Goal: Task Accomplishment & Management: Complete application form

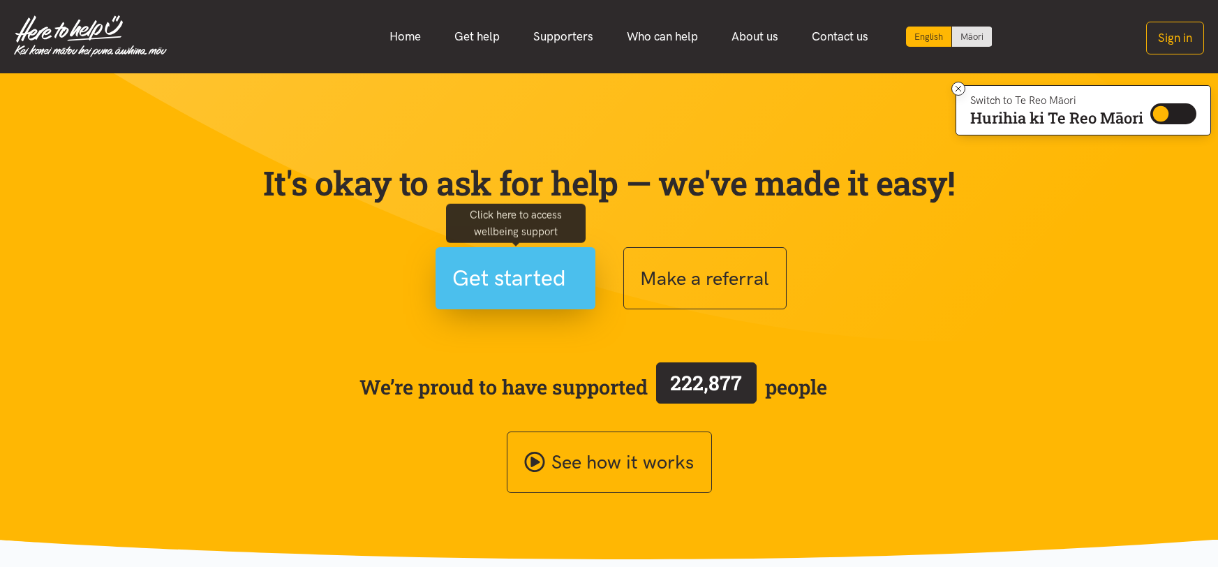
click at [544, 292] on span "Get started" at bounding box center [510, 278] width 114 height 36
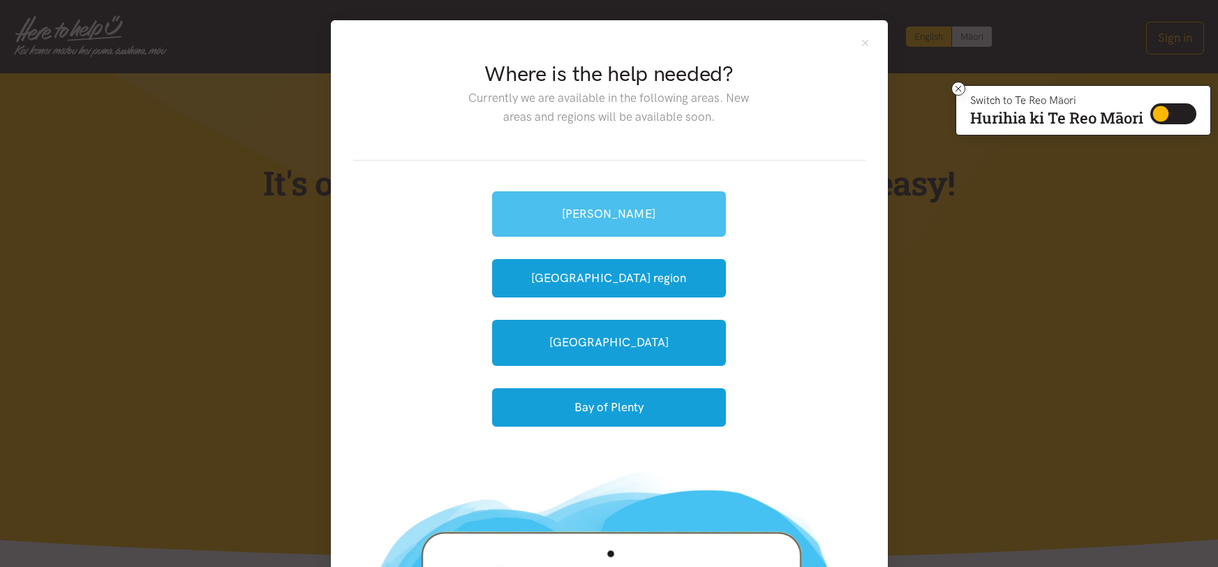
click at [683, 215] on link "[PERSON_NAME]" at bounding box center [609, 213] width 234 height 45
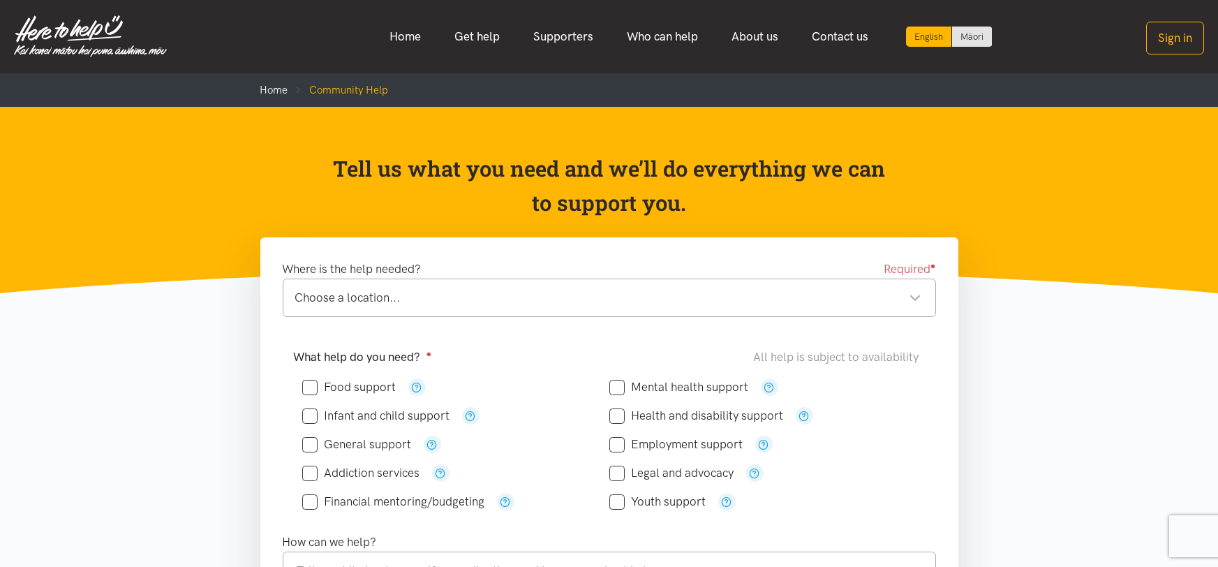
click at [736, 307] on div "Choose a location... Choose a location..." at bounding box center [609, 298] width 653 height 38
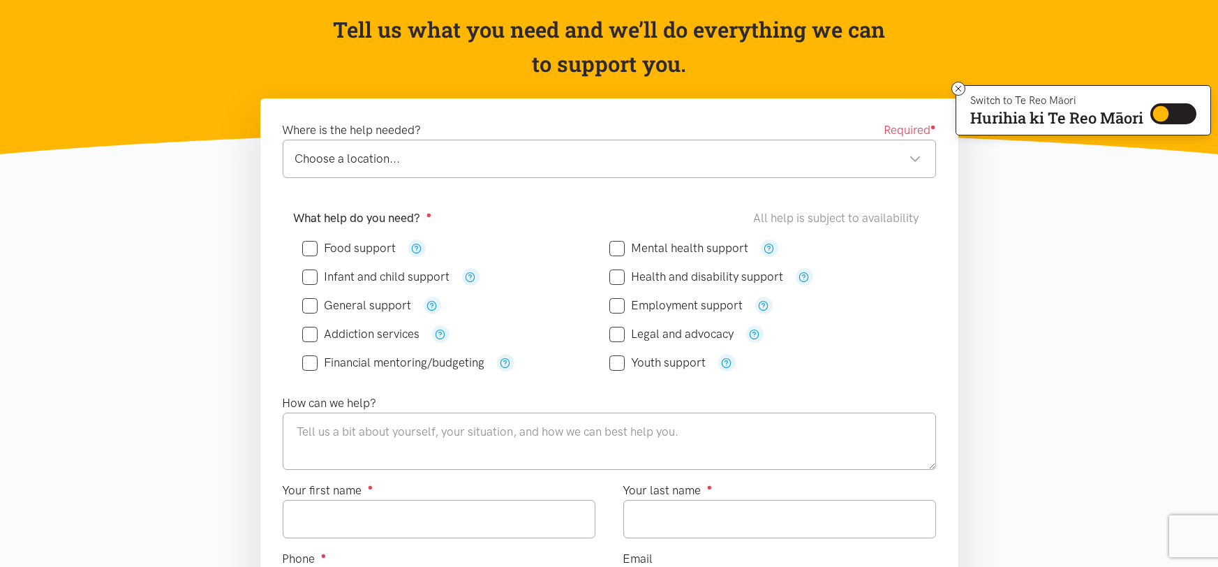
scroll to position [160, 0]
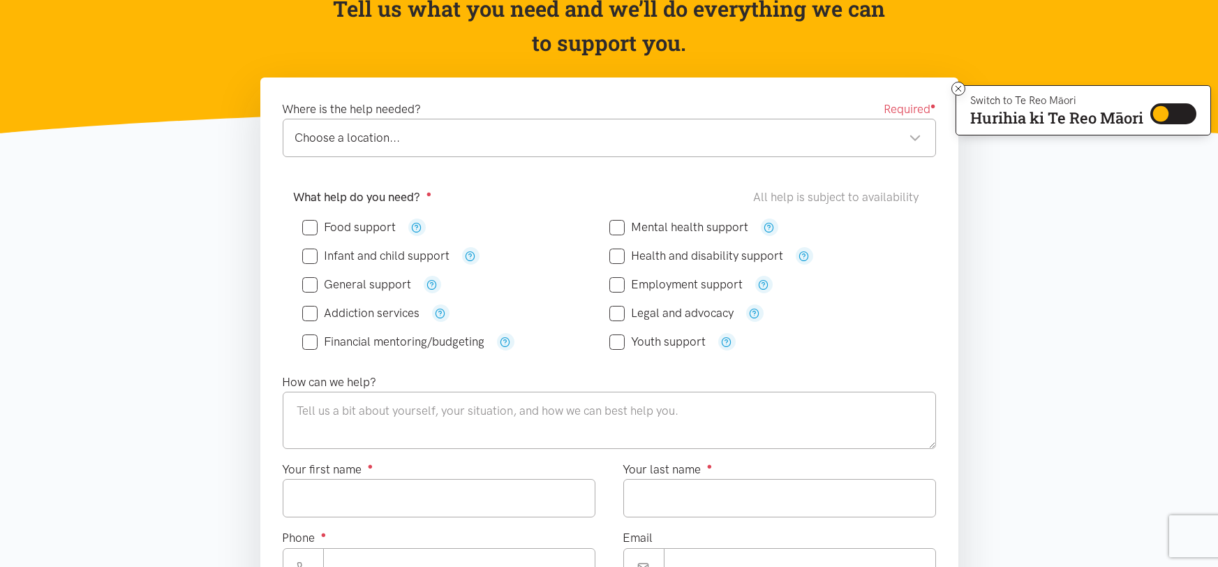
drag, startPoint x: 1217, startPoint y: 26, endPoint x: 1217, endPoint y: 77, distance: 51.7
click at [311, 227] on input "Food support" at bounding box center [349, 227] width 94 height 12
checkbox input "true"
click at [619, 285] on input "Employment support" at bounding box center [676, 285] width 134 height 12
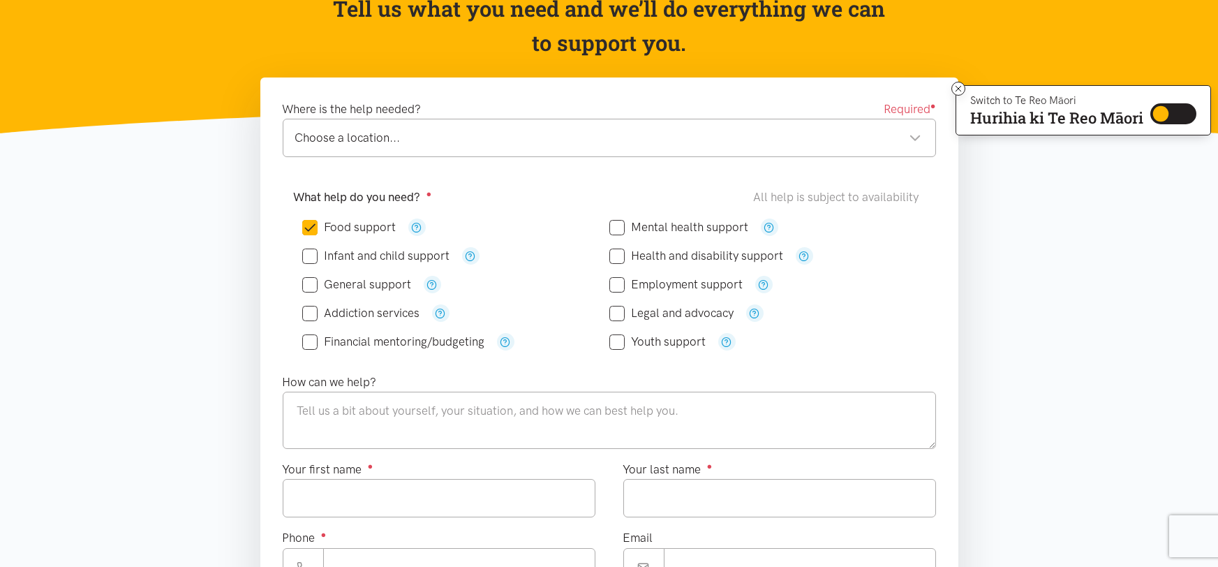
checkbox input "true"
click at [537, 420] on textarea at bounding box center [609, 420] width 653 height 57
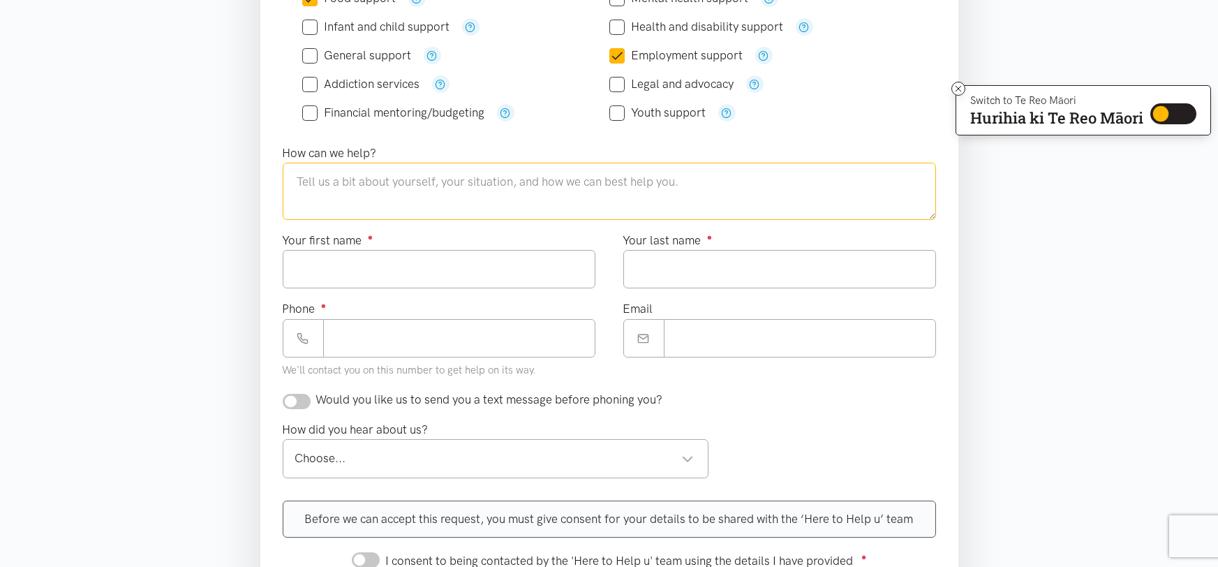
scroll to position [422, 0]
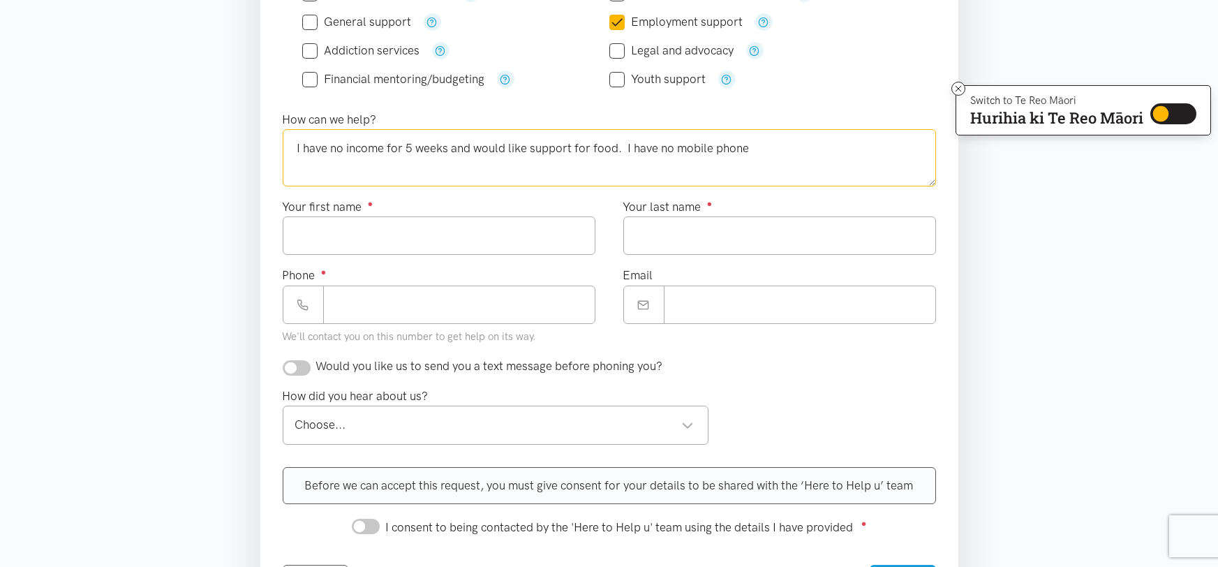
type textarea "I have no income for 5 weeks and would like support for food. I have no mobile …"
click at [536, 235] on input "Your first name ●" at bounding box center [439, 235] width 313 height 38
type input "****"
type input "**"
type input "*******"
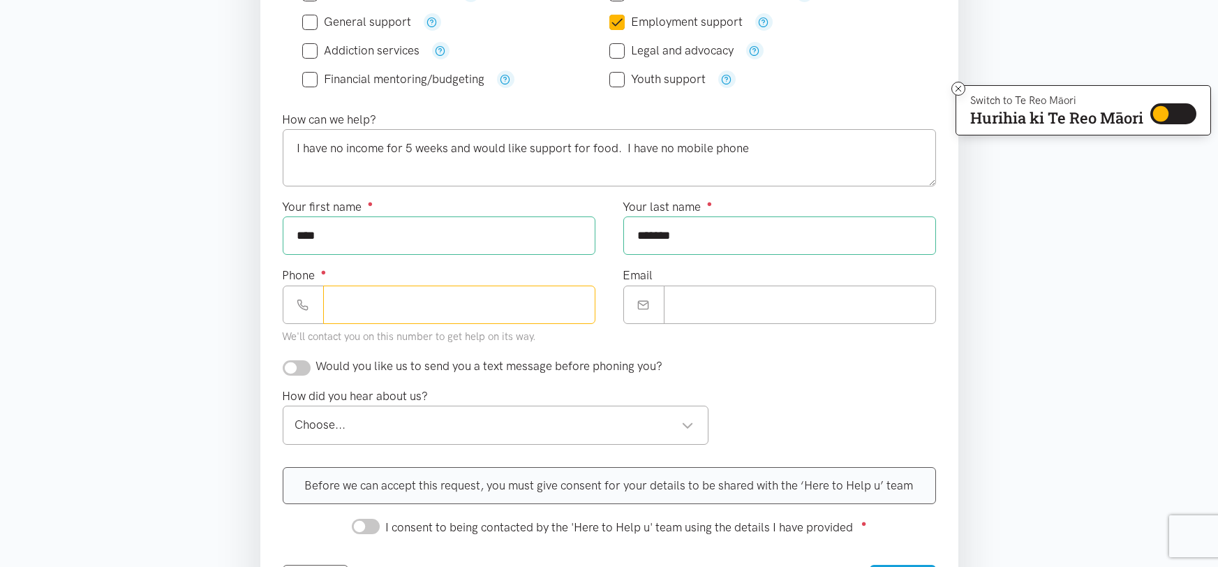
click at [552, 302] on input "Phone ●" at bounding box center [459, 304] width 272 height 38
type input "*"
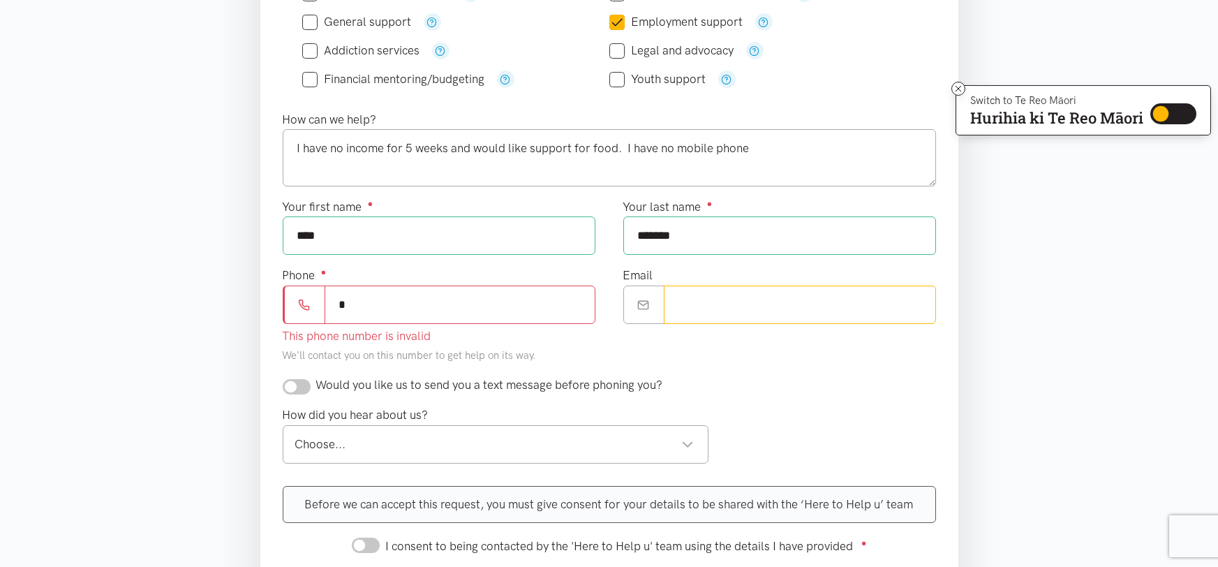
click at [696, 315] on input "Email" at bounding box center [800, 304] width 272 height 38
type input "**********"
click at [537, 306] on input "*" at bounding box center [460, 304] width 271 height 38
click at [514, 442] on div "Choose..." at bounding box center [494, 444] width 399 height 19
type input "********"
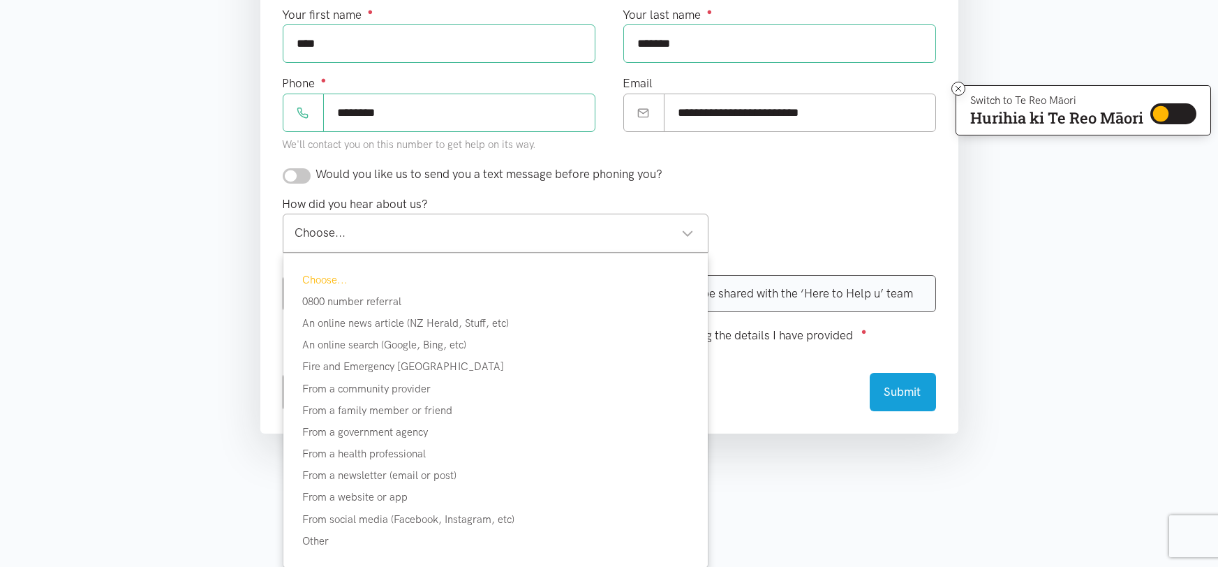
scroll to position [715, 0]
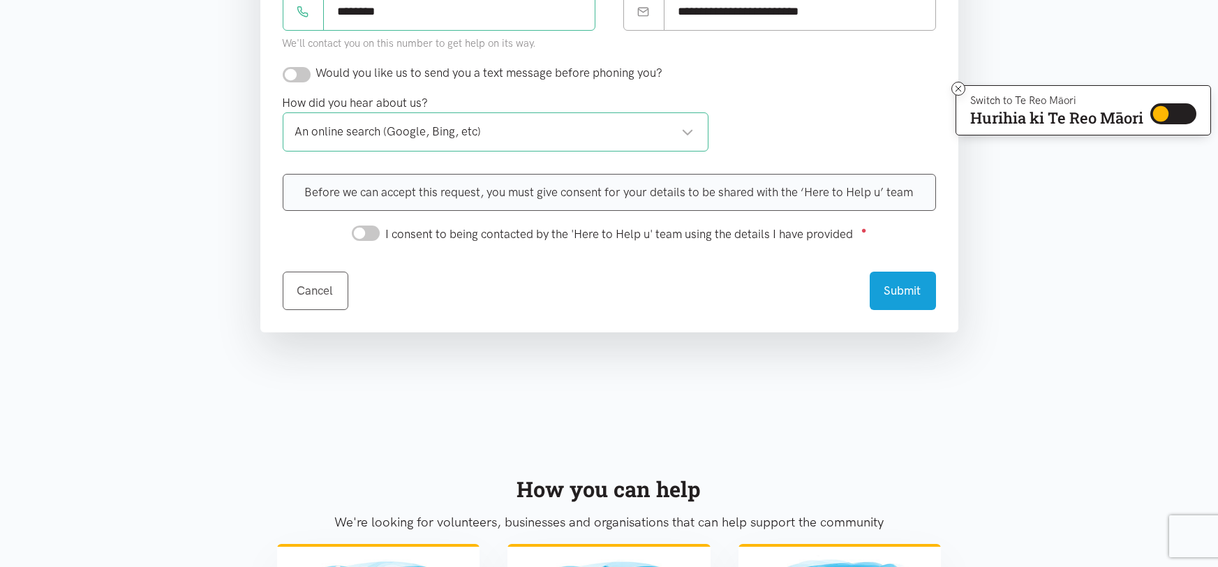
click at [420, 188] on div "Before we can accept this request, you must give consent for your details to be…" at bounding box center [609, 192] width 653 height 37
click at [371, 236] on input "I consent to being contacted by the 'Here to Help u' team using the details I h…" at bounding box center [366, 232] width 28 height 15
checkbox input "true"
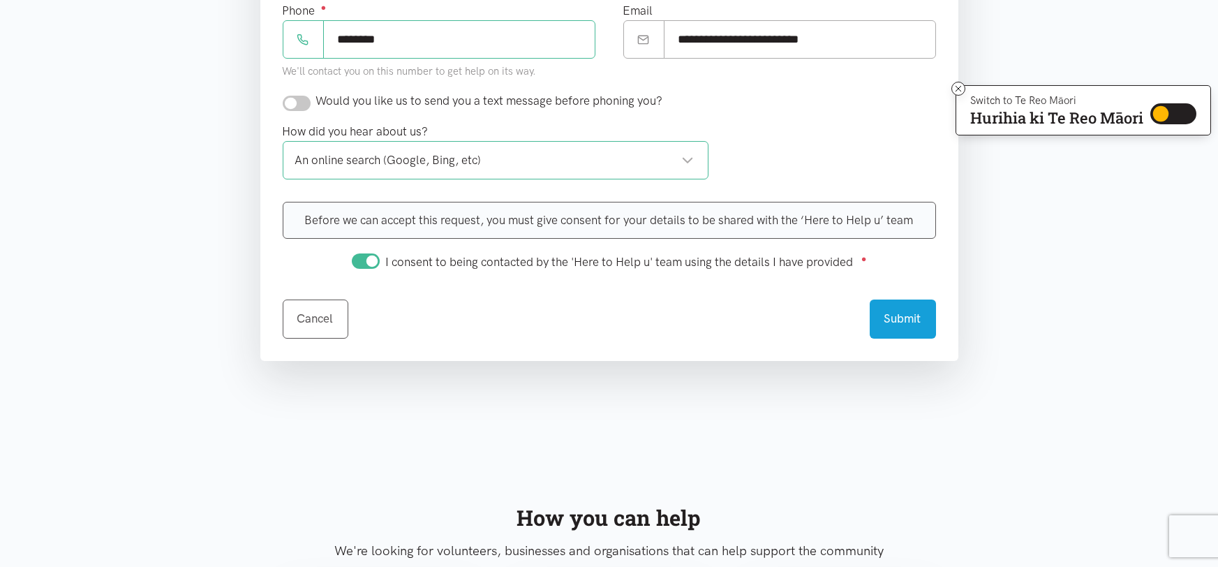
scroll to position [744, 0]
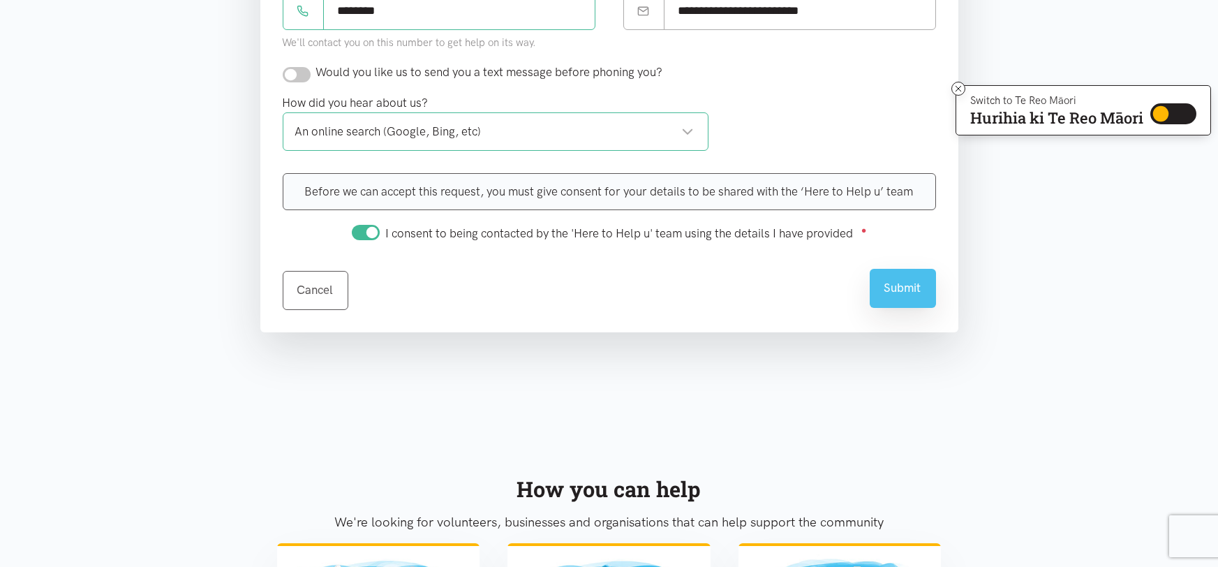
click at [901, 295] on button "Submit" at bounding box center [903, 288] width 66 height 38
click at [928, 294] on button "Submit" at bounding box center [903, 288] width 66 height 38
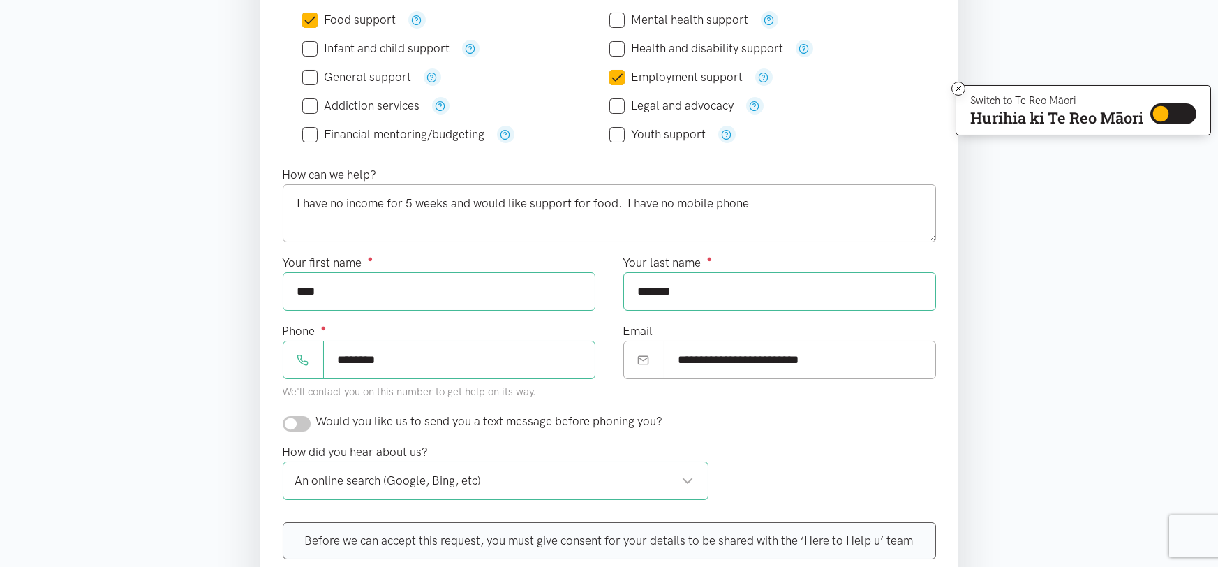
scroll to position [195, 0]
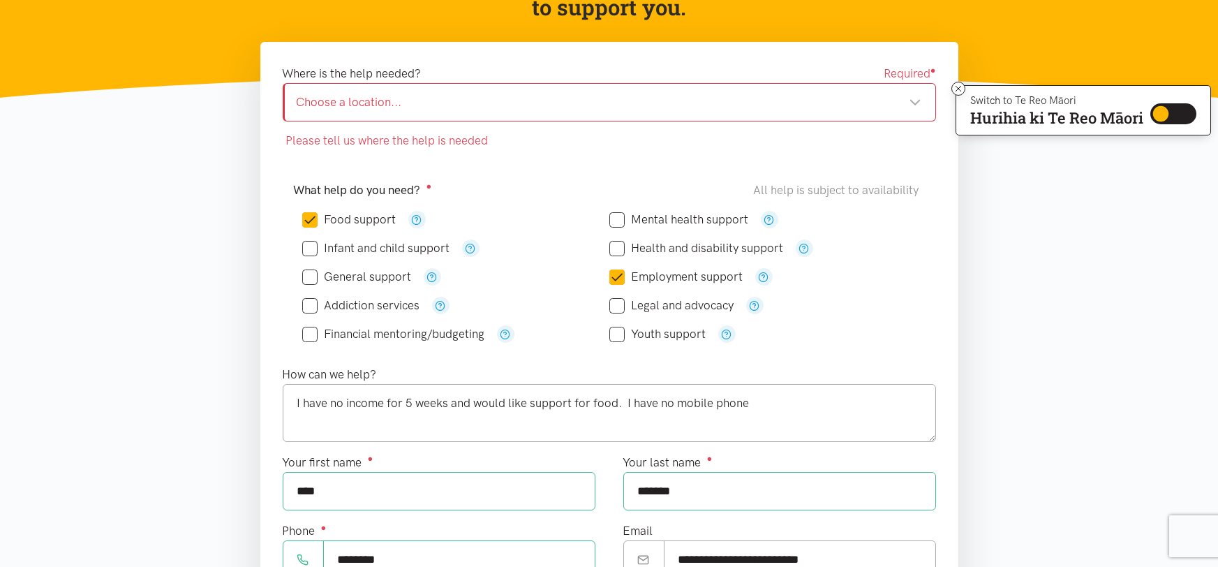
click at [847, 111] on div "Choose a location... Choose a location..." at bounding box center [609, 102] width 653 height 38
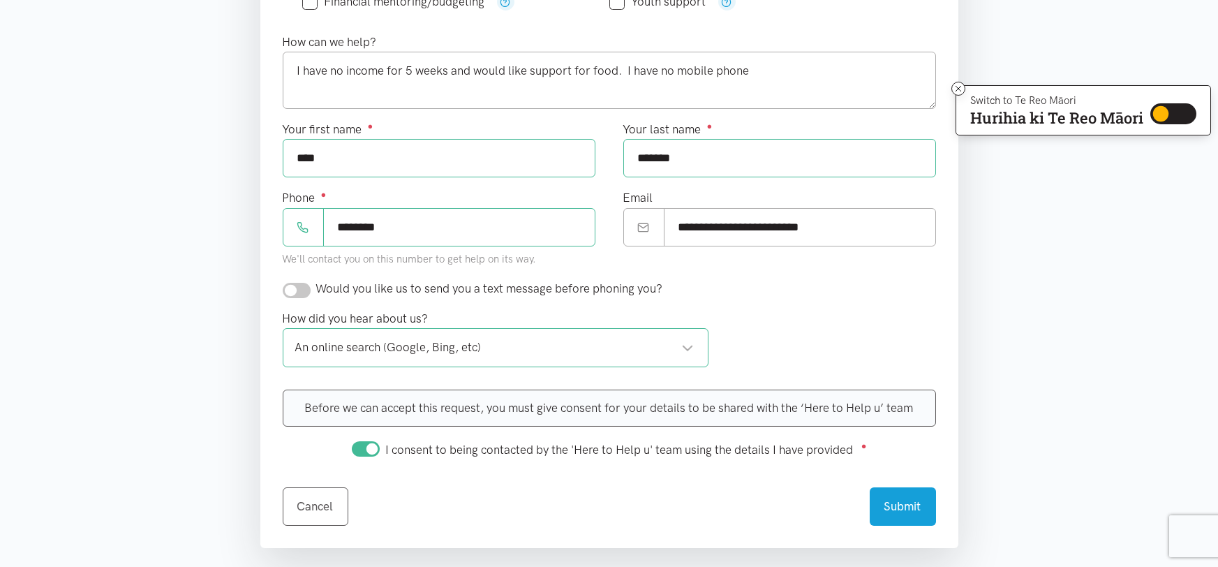
scroll to position [507, 0]
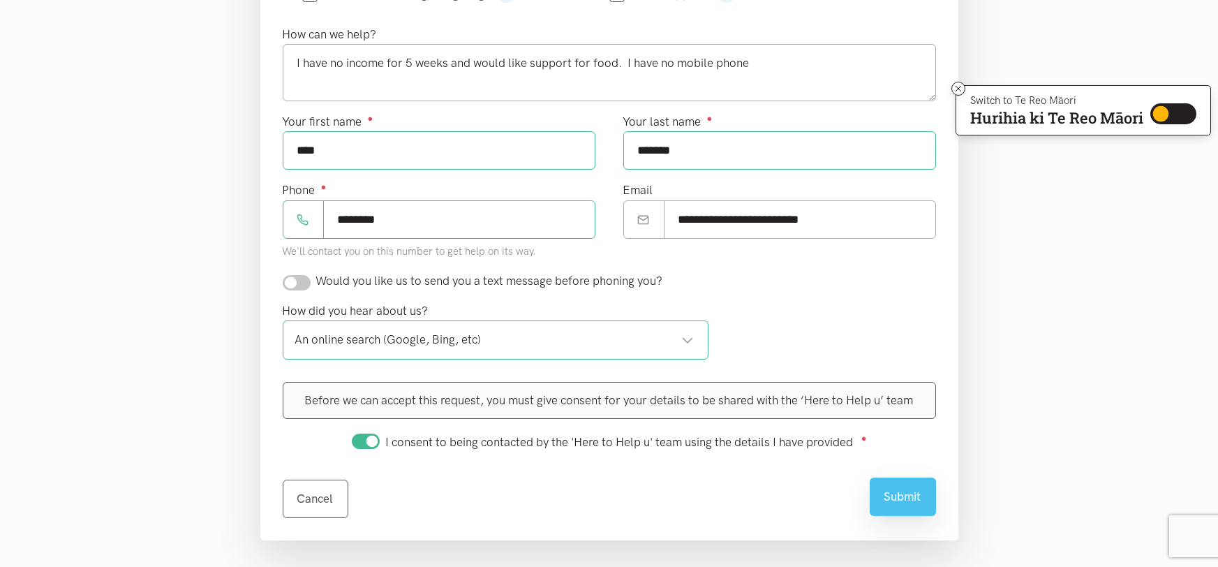
click at [923, 502] on button "Submit" at bounding box center [903, 496] width 66 height 38
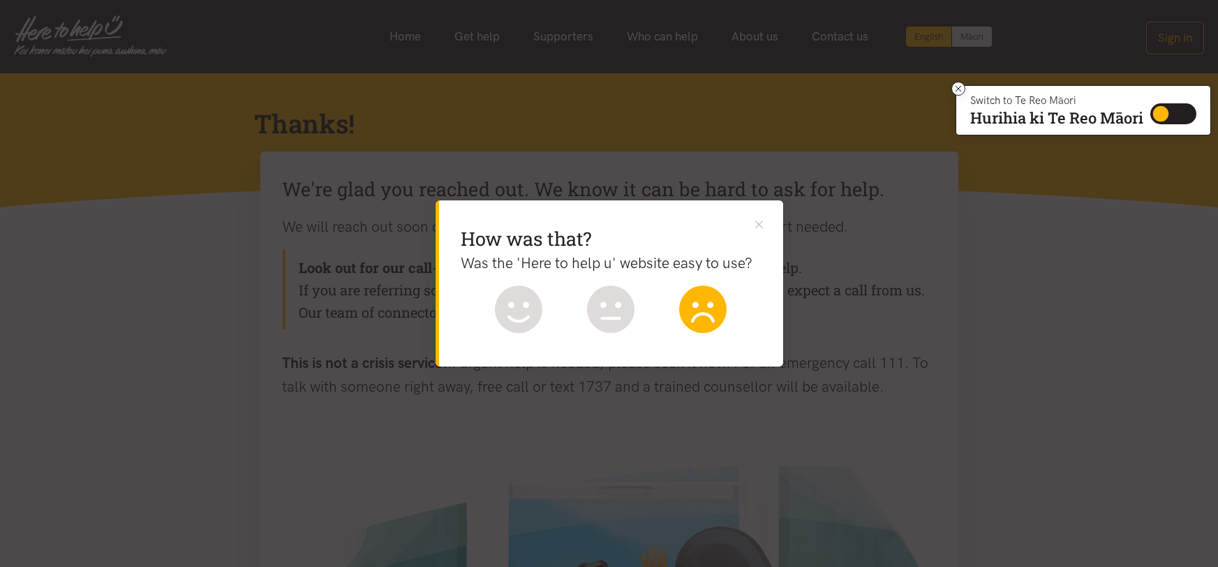
click at [718, 310] on icon at bounding box center [702, 308] width 47 height 47
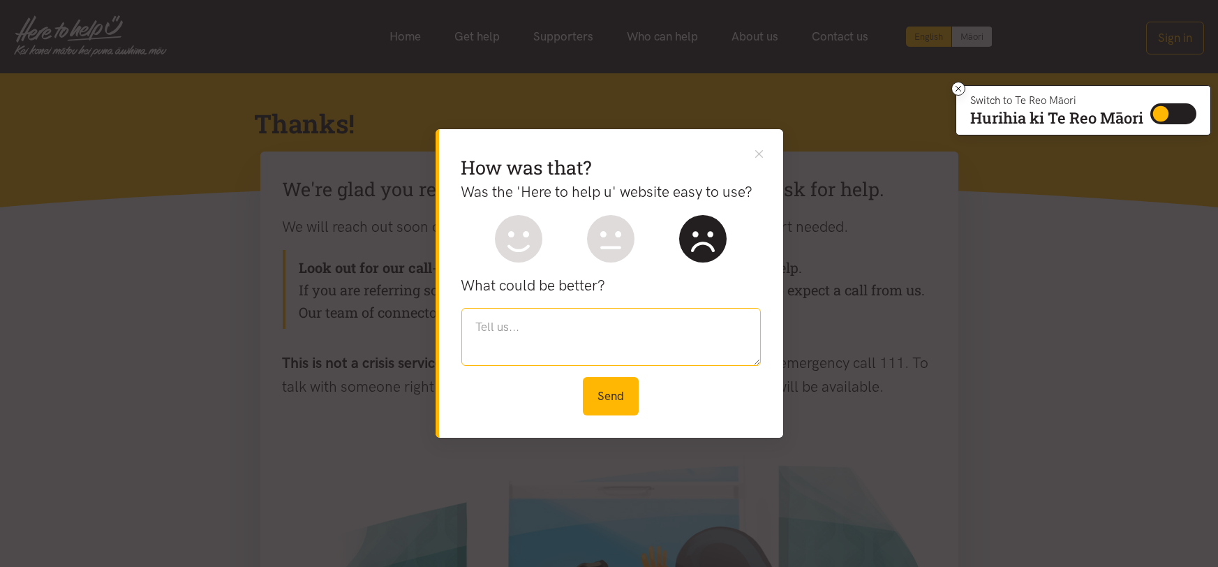
click at [667, 347] on textarea at bounding box center [610, 336] width 299 height 57
type textarea "have requested food before but because no mobile phone, no once comes"
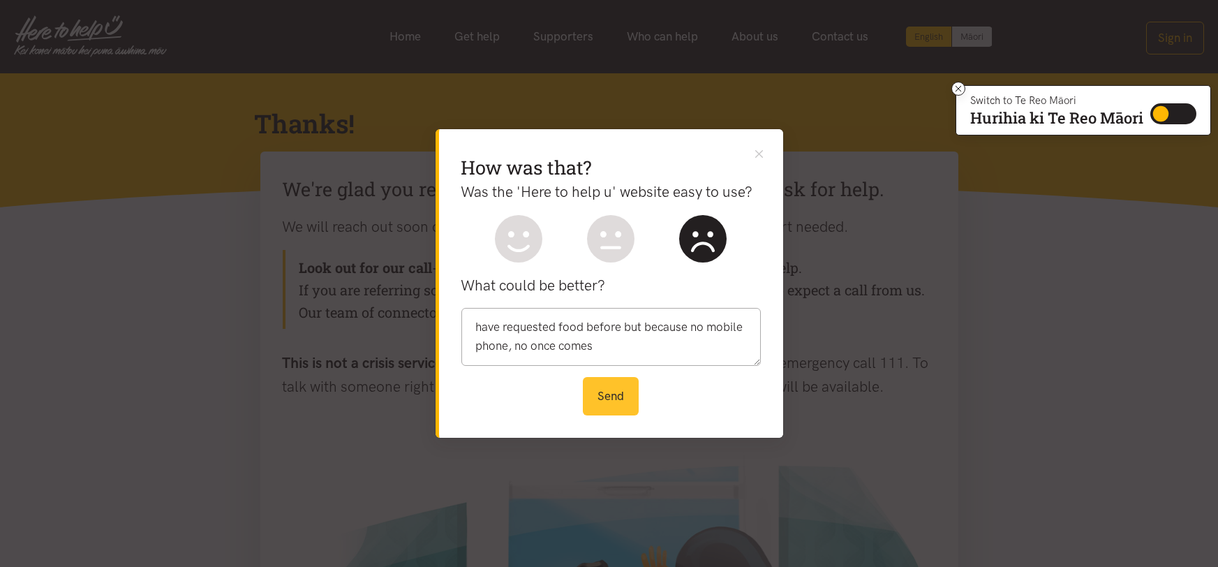
click at [628, 399] on button "Send" at bounding box center [611, 396] width 56 height 38
